Goal: Transaction & Acquisition: Purchase product/service

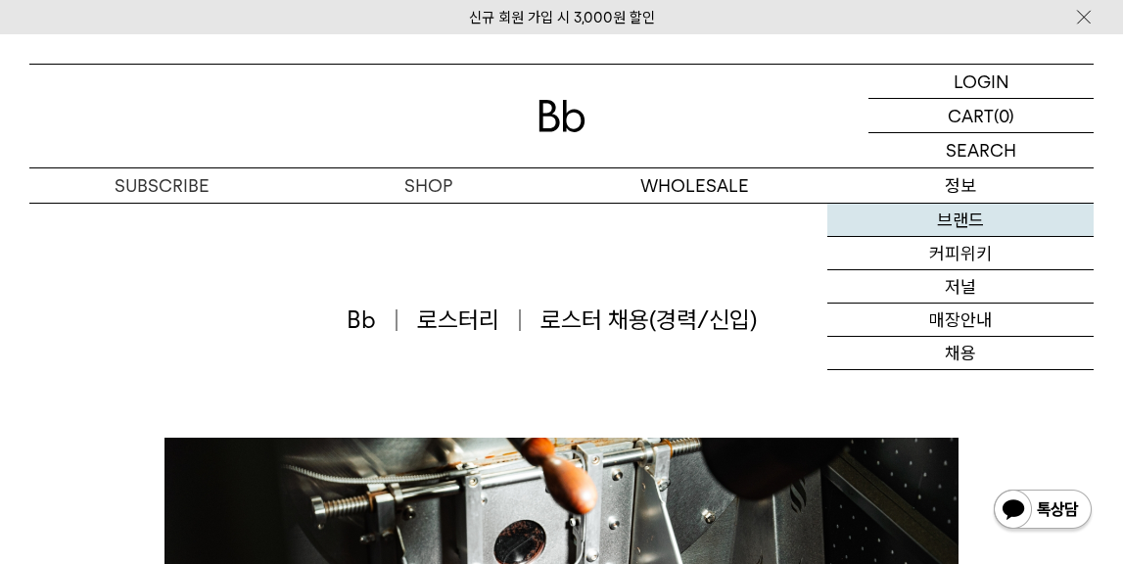
click at [953, 220] on link "브랜드" at bounding box center [960, 220] width 266 height 33
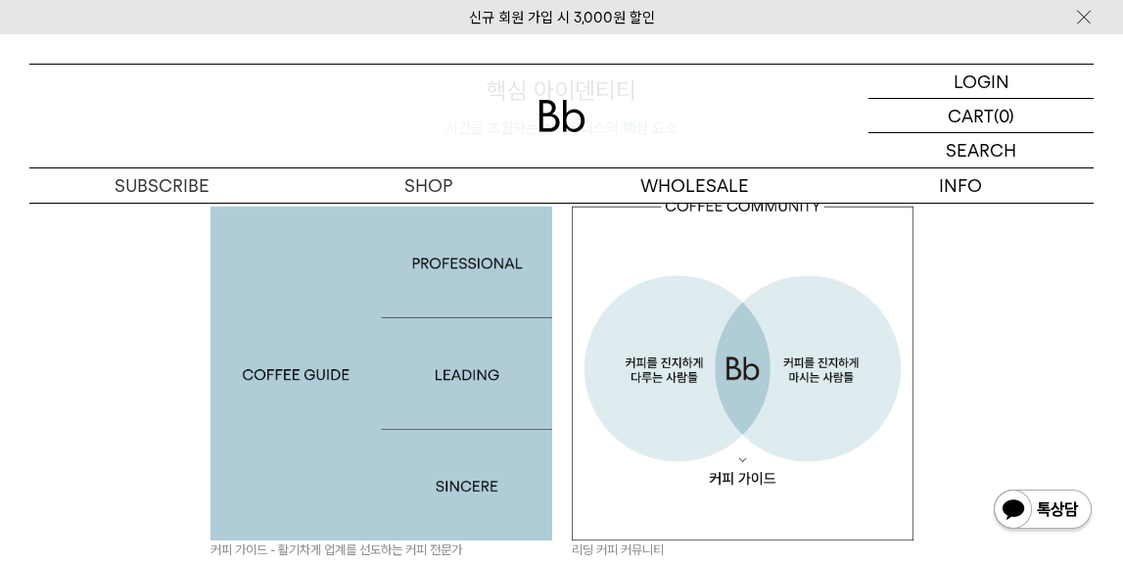
scroll to position [1593, 0]
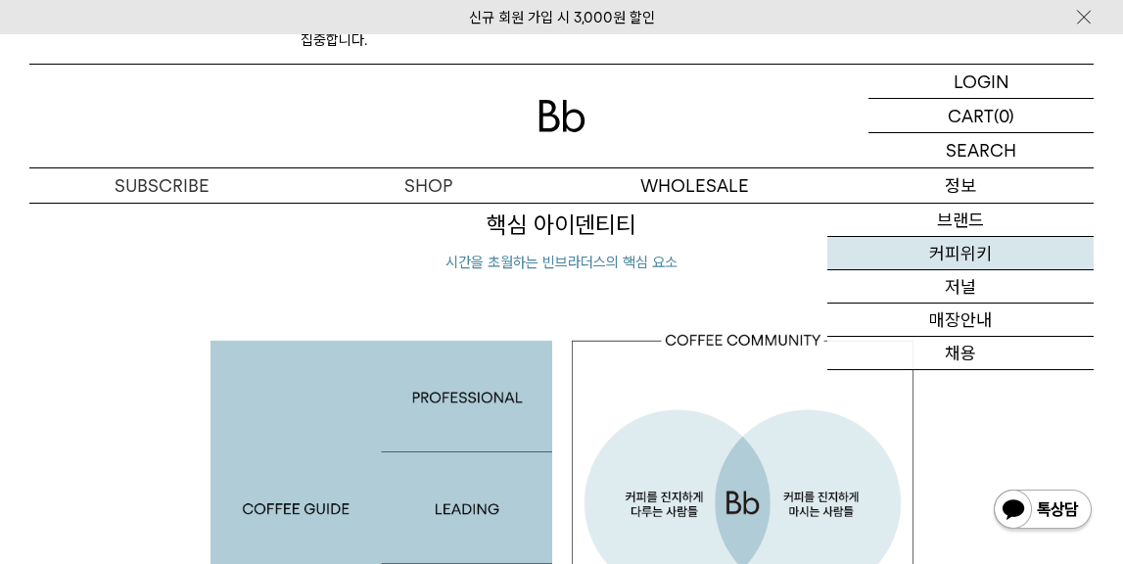
click at [960, 258] on link "커피위키" at bounding box center [960, 253] width 266 height 33
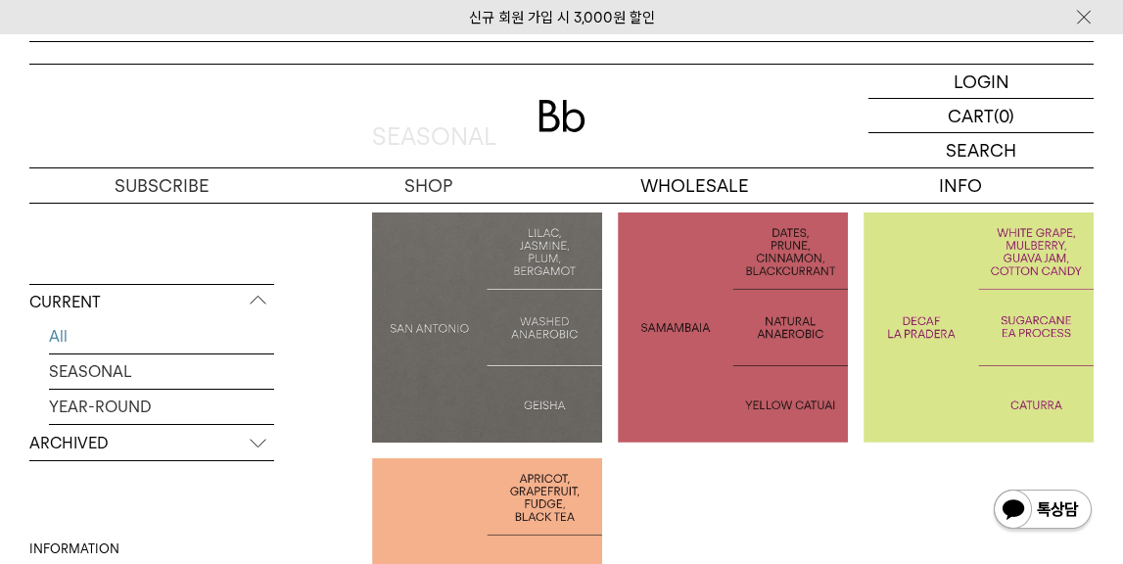
scroll to position [433, 0]
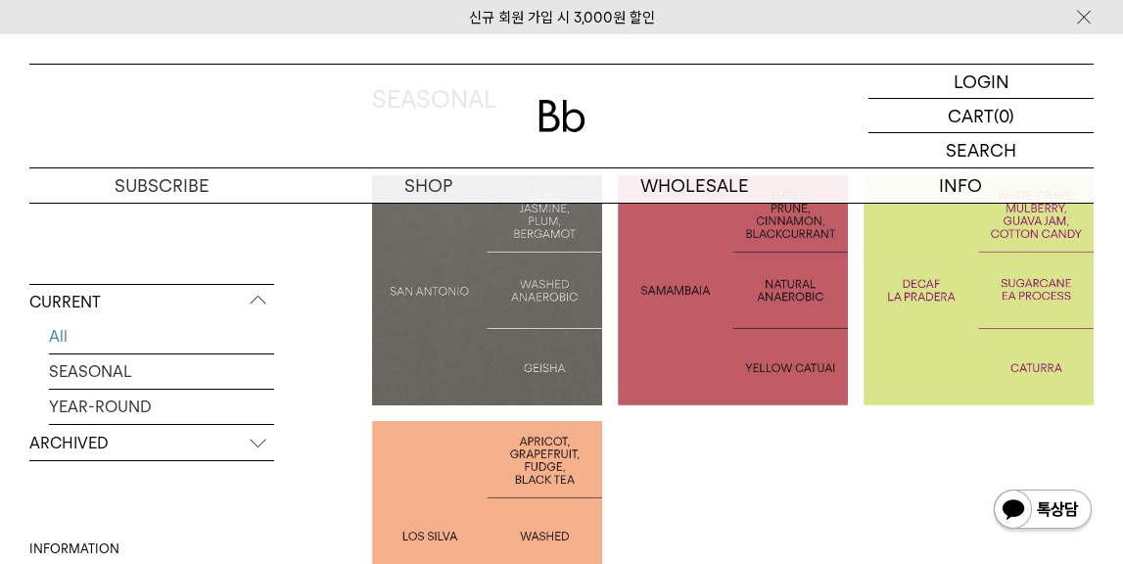
click at [255, 449] on p "ARCHIVED" at bounding box center [151, 443] width 245 height 35
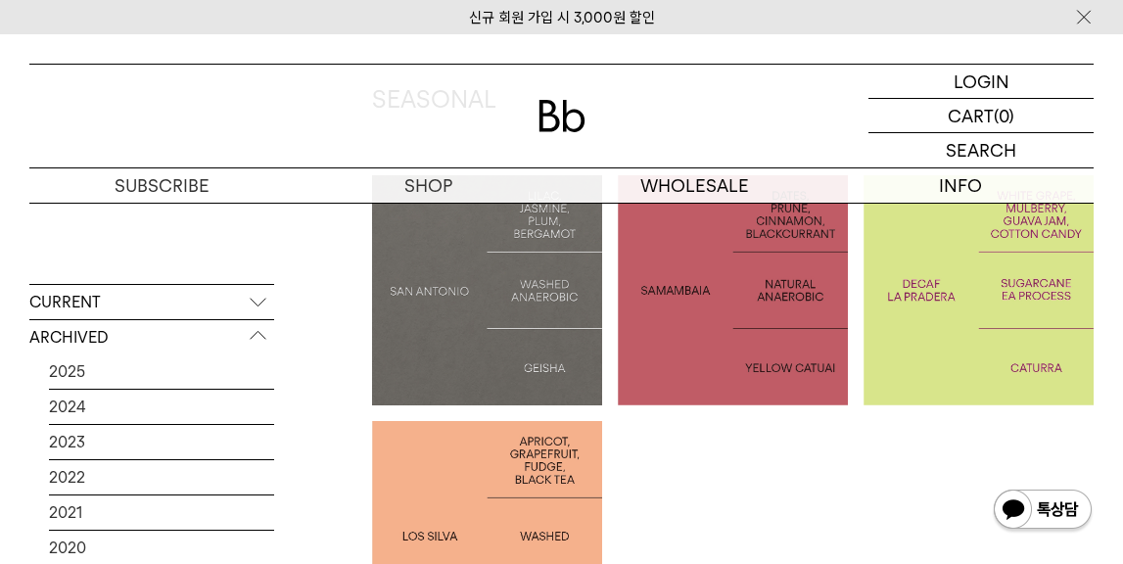
click at [255, 301] on p "CURRENT" at bounding box center [151, 302] width 245 height 35
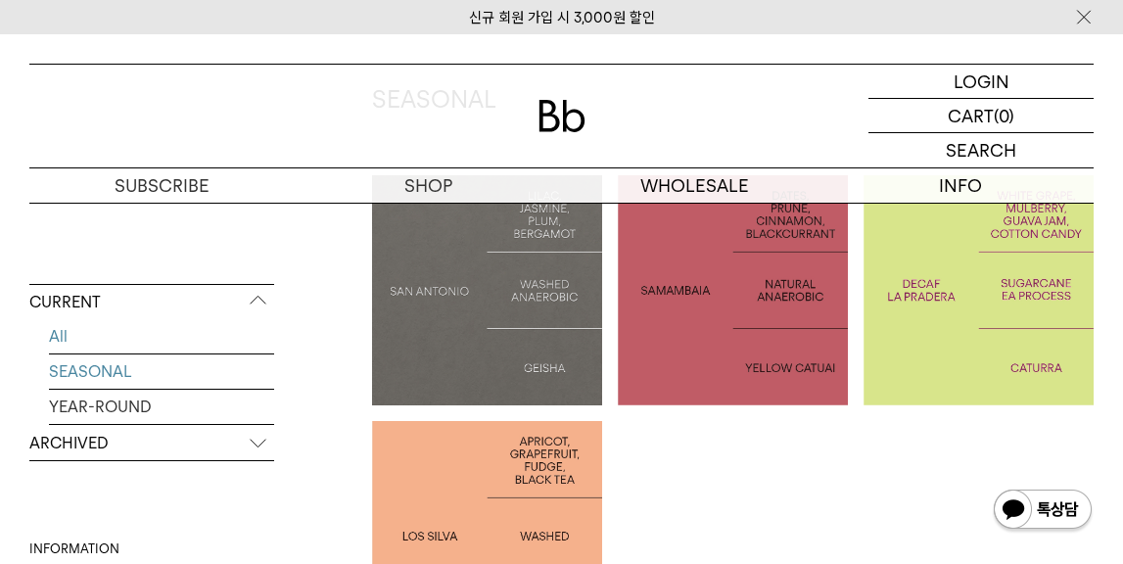
click at [87, 380] on link "SEASONAL" at bounding box center [161, 371] width 225 height 34
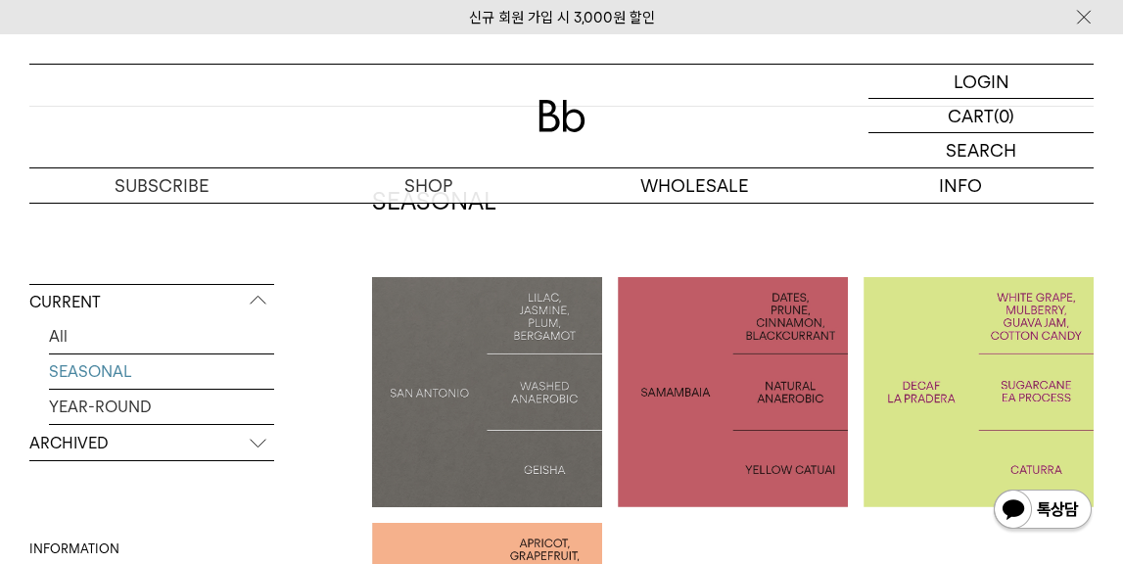
scroll to position [352, 0]
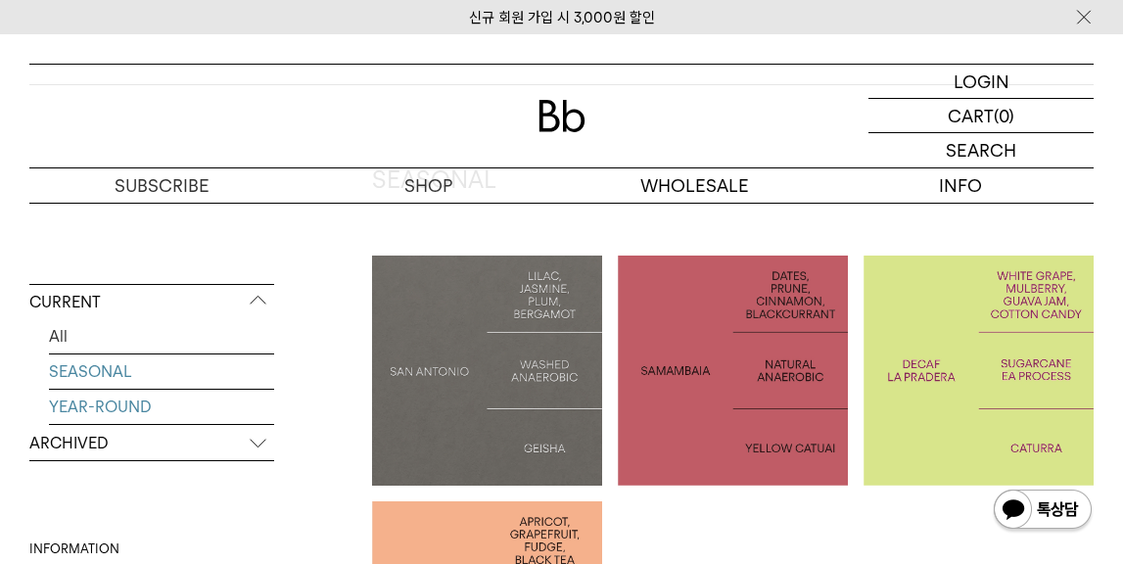
click at [127, 412] on link "YEAR-ROUND" at bounding box center [161, 407] width 225 height 34
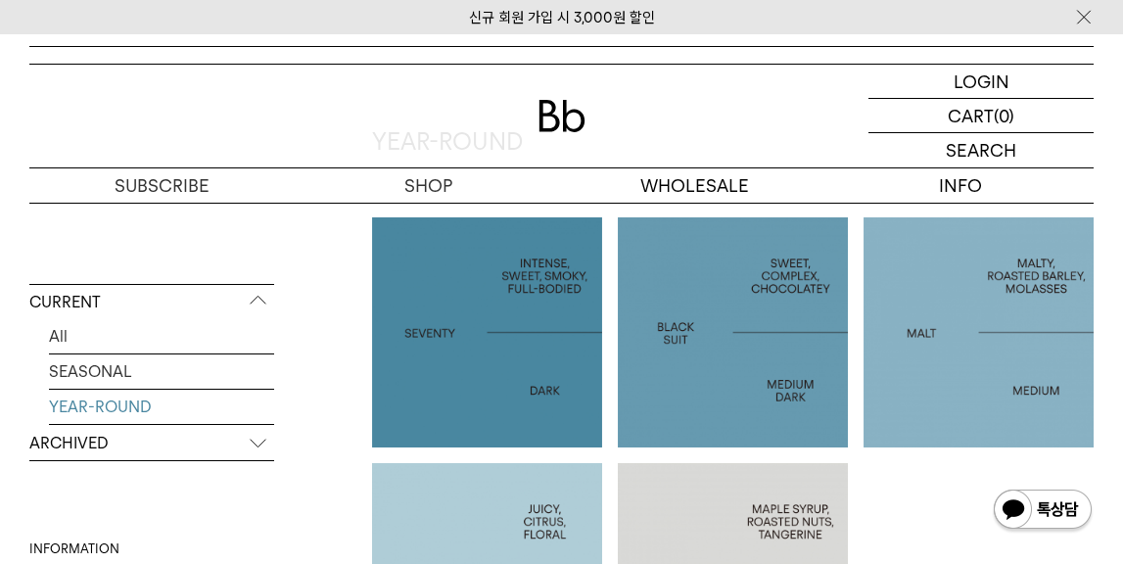
scroll to position [435, 0]
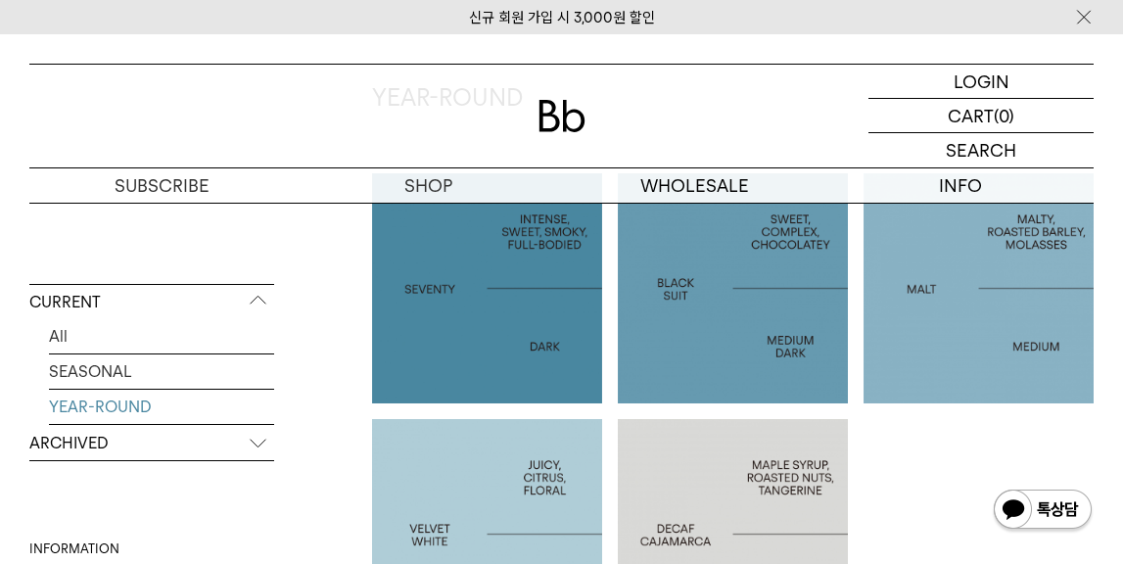
click at [606, 350] on li "SEVENTY" at bounding box center [495, 288] width 246 height 230
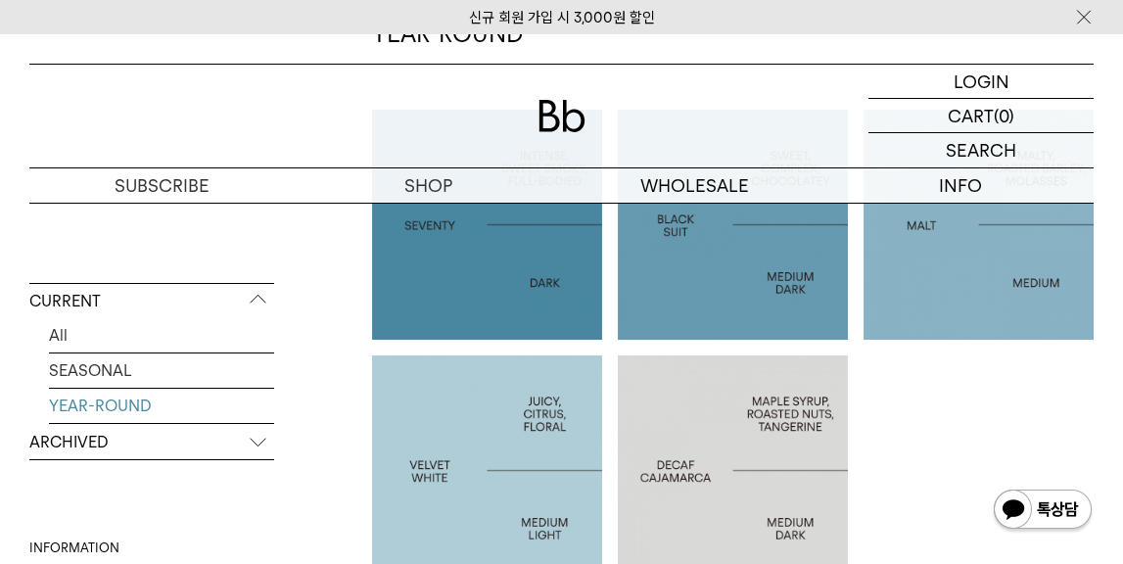
scroll to position [520, 0]
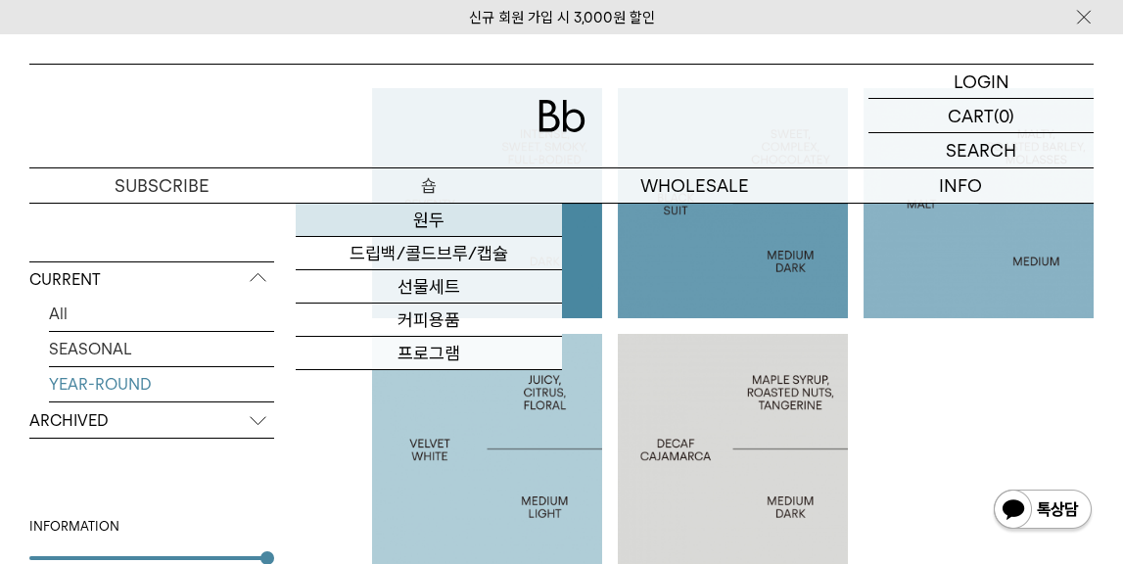
click at [461, 220] on link "원두" at bounding box center [429, 220] width 266 height 33
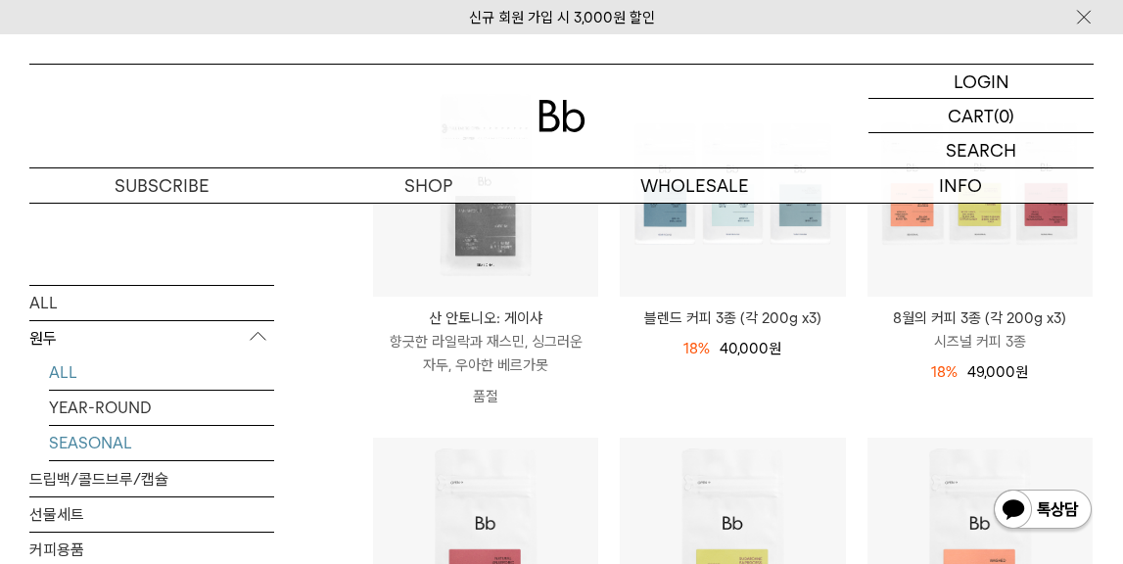
scroll to position [342, 0]
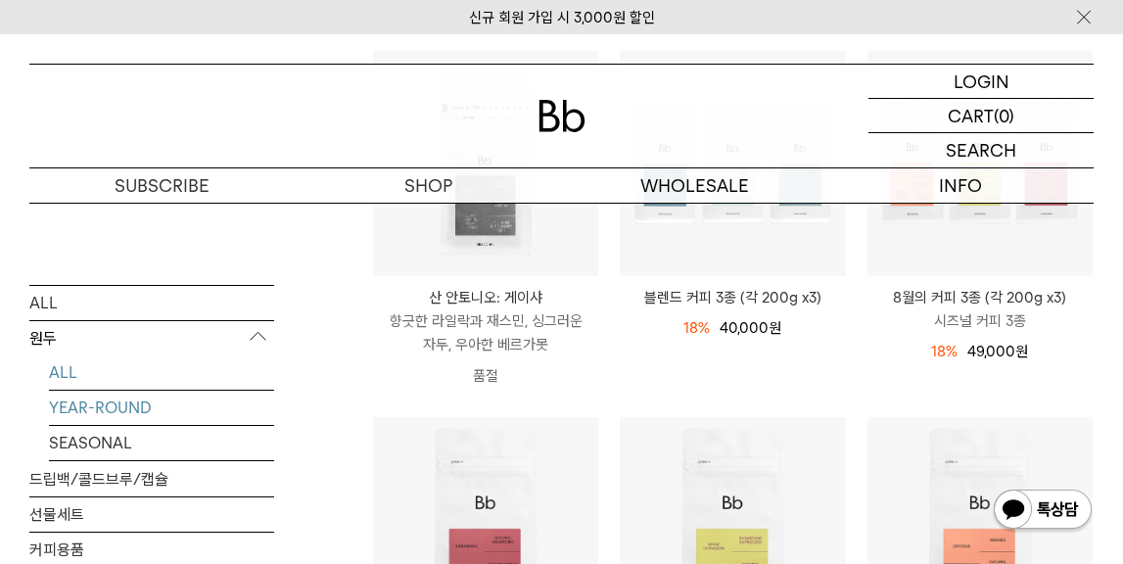
click at [129, 406] on link "YEAR-ROUND" at bounding box center [161, 407] width 225 height 34
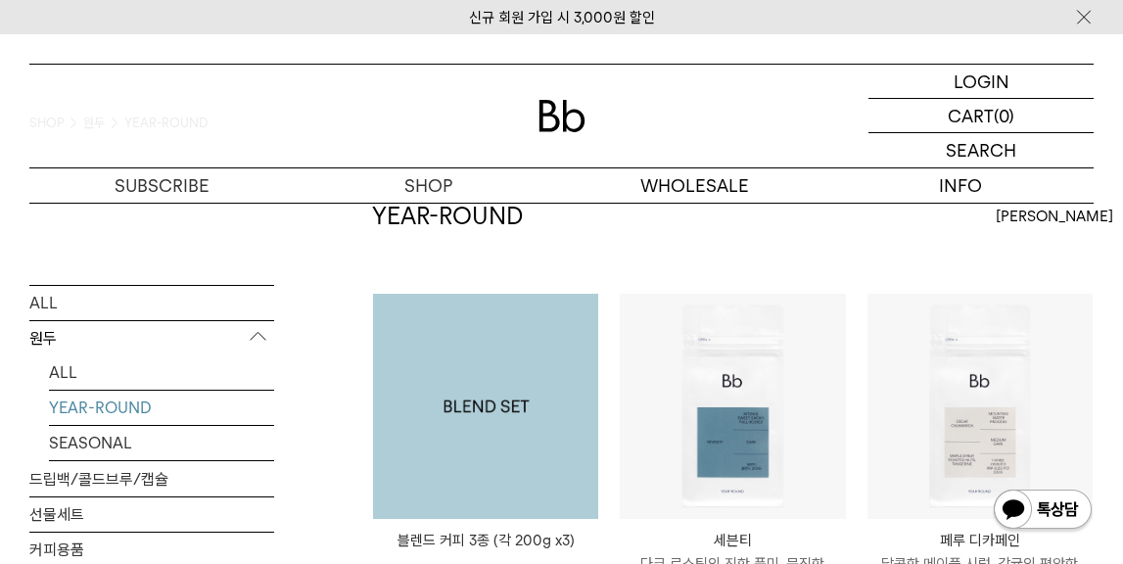
scroll to position [134, 0]
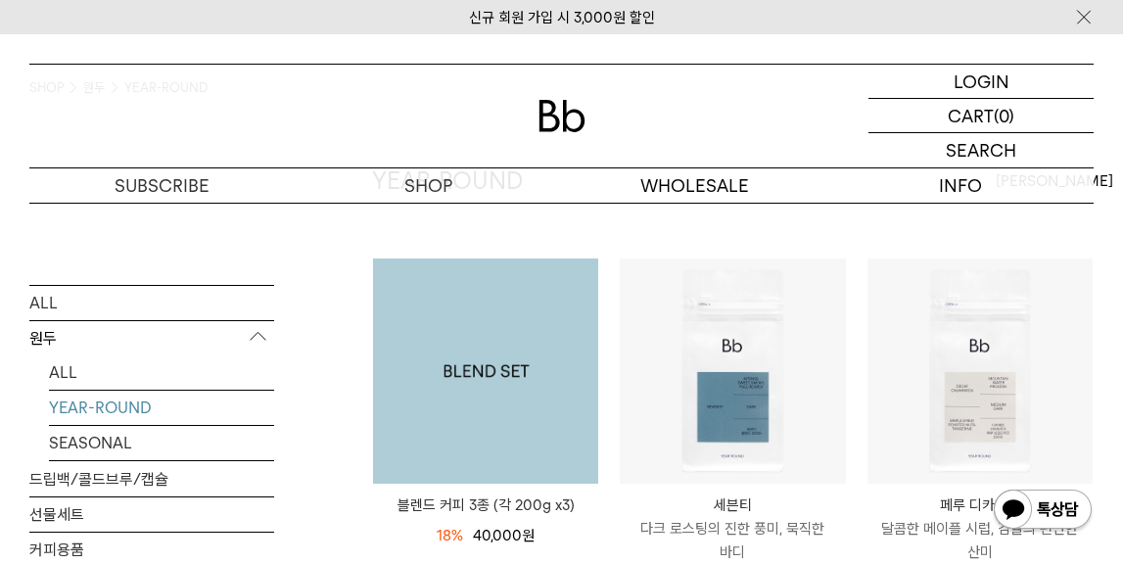
click at [547, 361] on img at bounding box center [485, 370] width 225 height 225
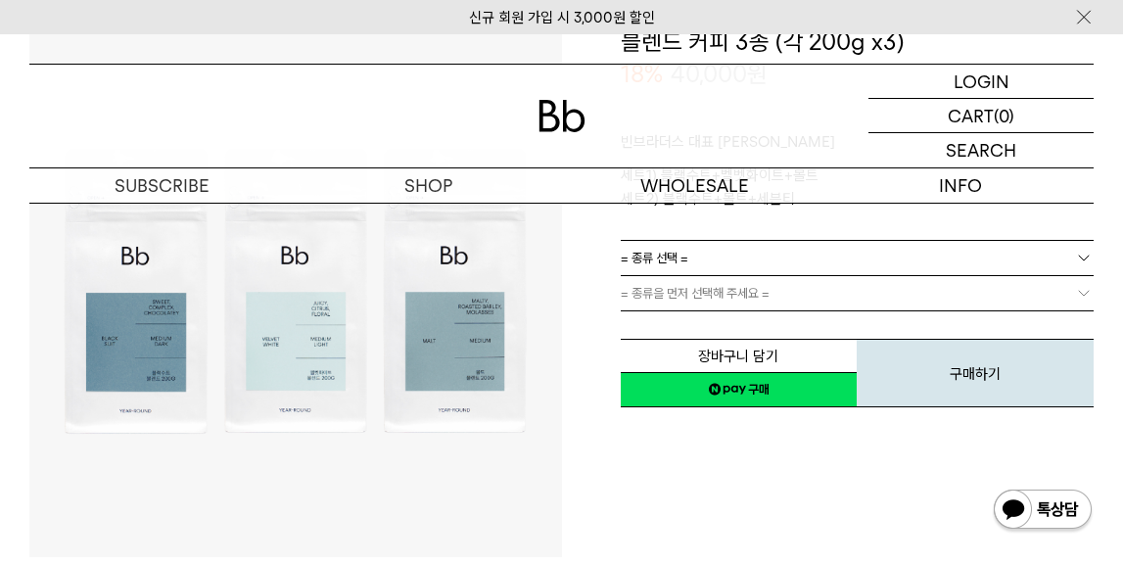
scroll to position [235, 0]
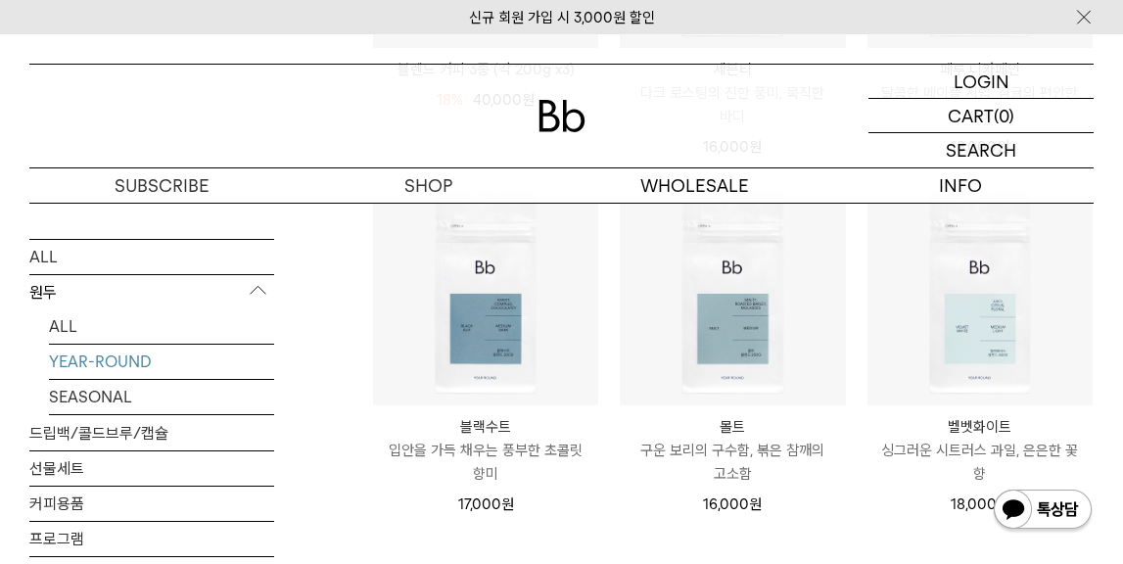
scroll to position [632, 0]
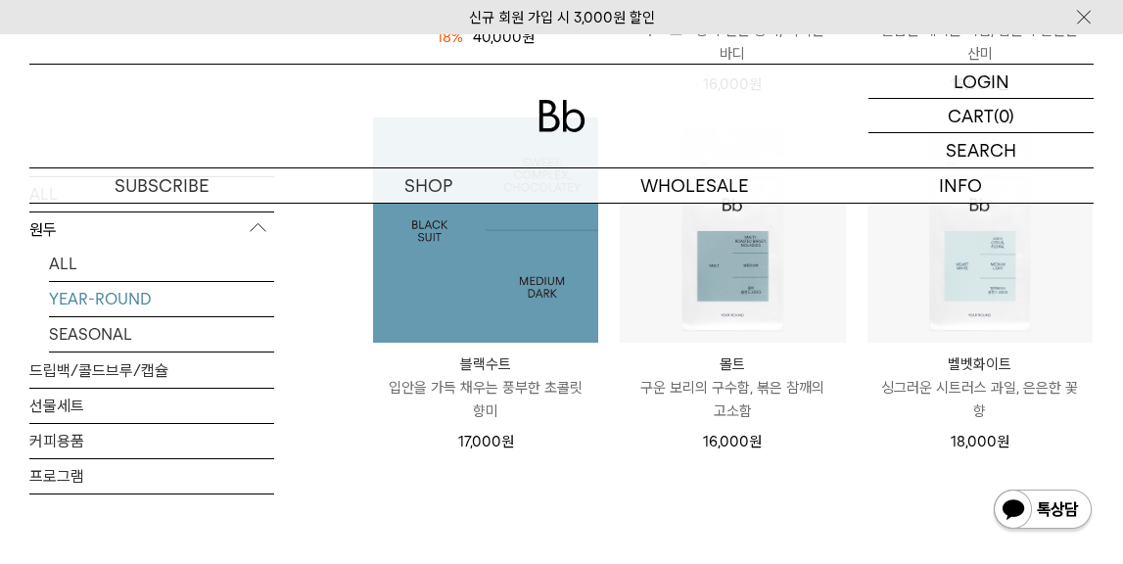
click at [460, 305] on img at bounding box center [485, 229] width 225 height 225
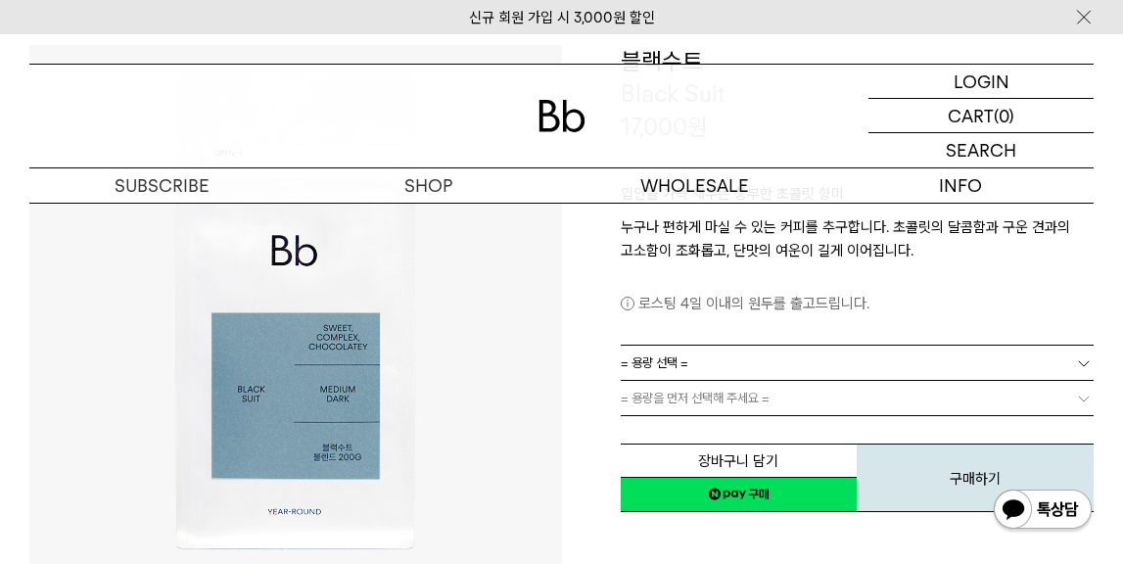
scroll to position [204, 0]
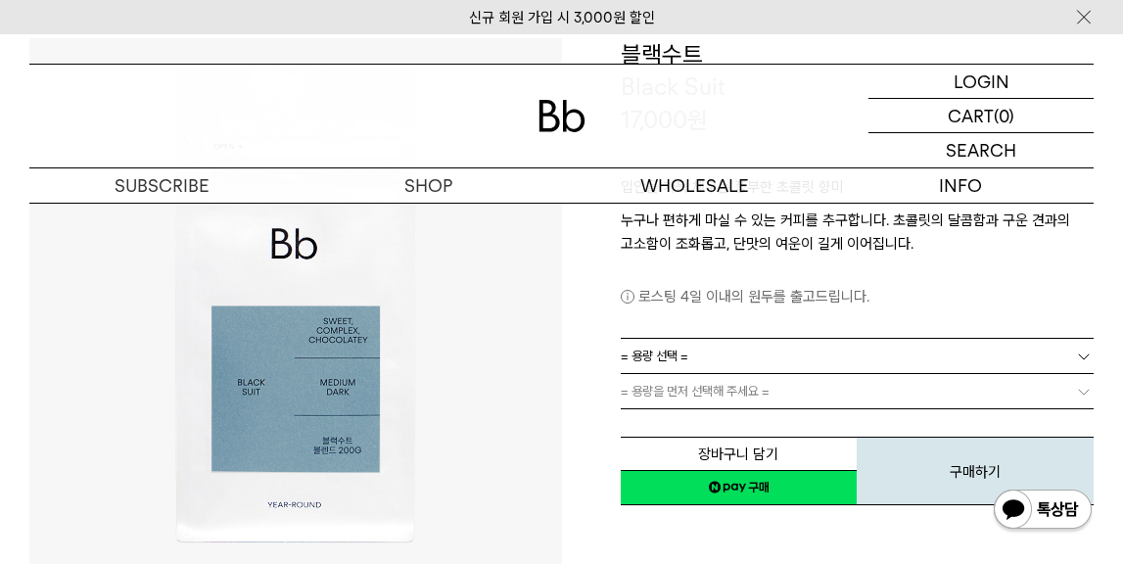
click at [734, 352] on link "= 용량 선택 =" at bounding box center [858, 356] width 474 height 34
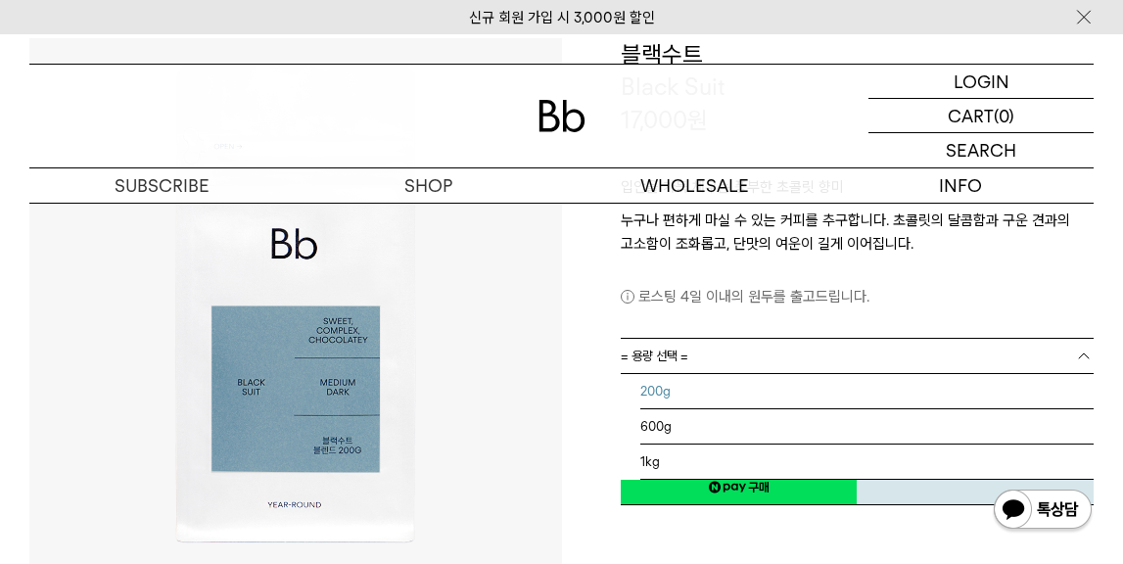
click at [689, 394] on li "200g" at bounding box center [867, 391] width 454 height 35
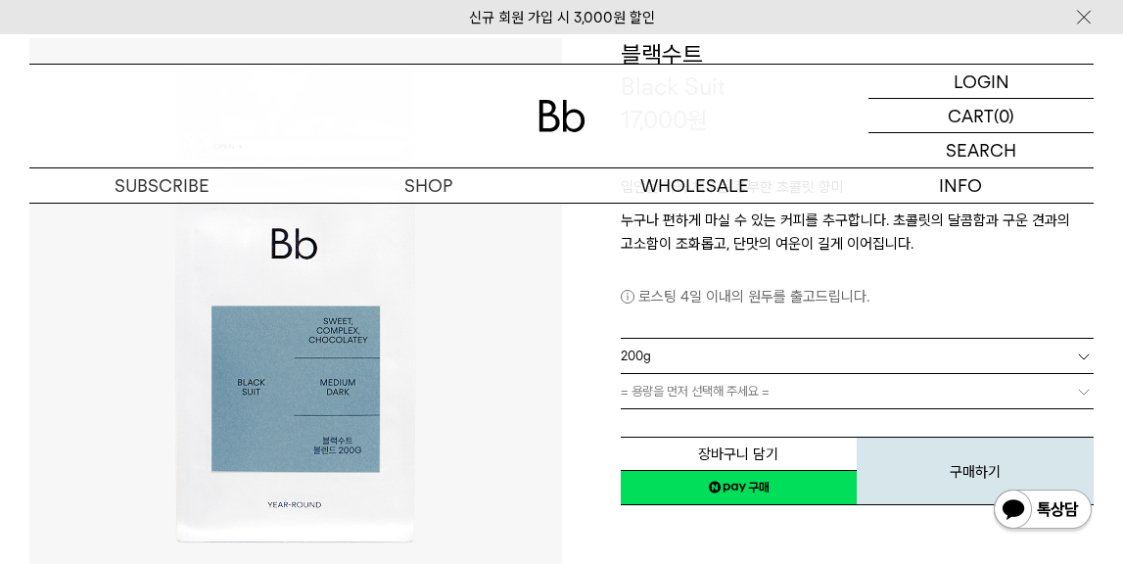
click at [689, 394] on span "= 용량을 먼저 선택해 주세요 =" at bounding box center [695, 391] width 149 height 34
click at [693, 395] on span "= 분쇄도 선택 =" at bounding box center [660, 391] width 78 height 34
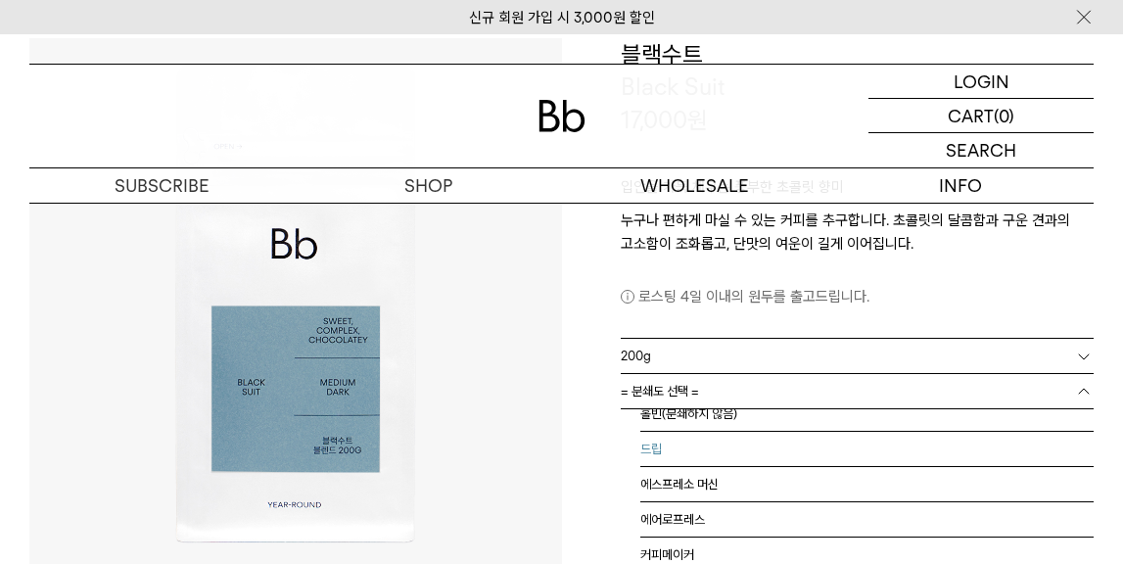
scroll to position [10, 0]
click at [704, 454] on li "드립" at bounding box center [867, 452] width 454 height 35
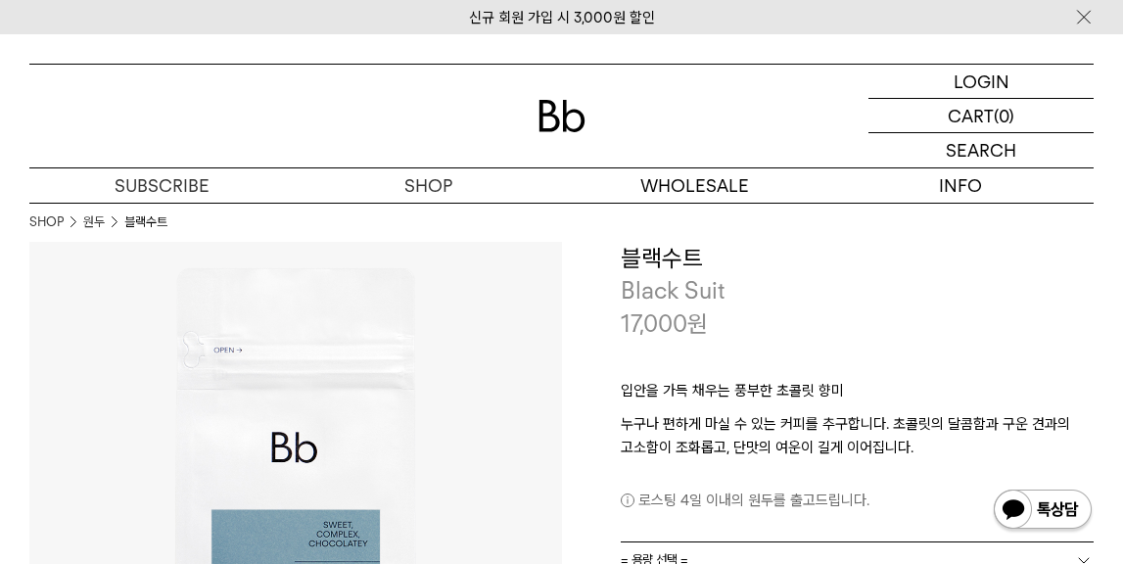
scroll to position [0, 0]
